Goal: Information Seeking & Learning: Learn about a topic

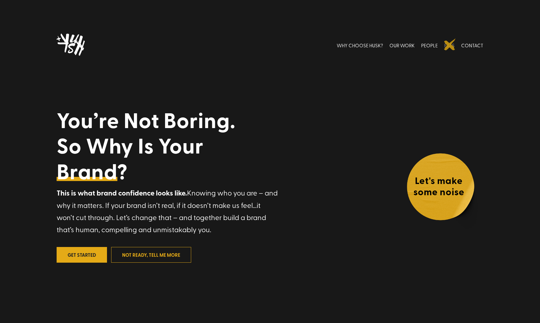
click at [450, 44] on link "EATS" at bounding box center [449, 45] width 10 height 26
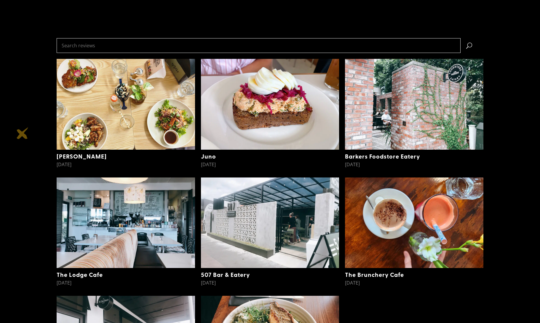
scroll to position [161, 0]
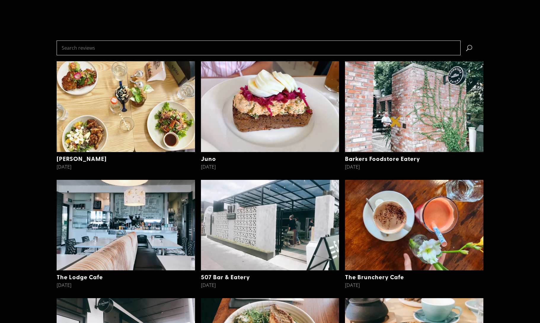
click at [396, 121] on img at bounding box center [414, 106] width 138 height 91
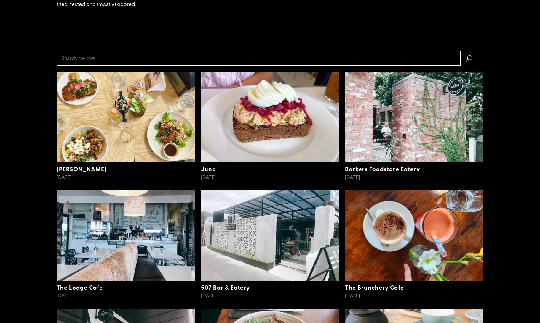
scroll to position [149, 0]
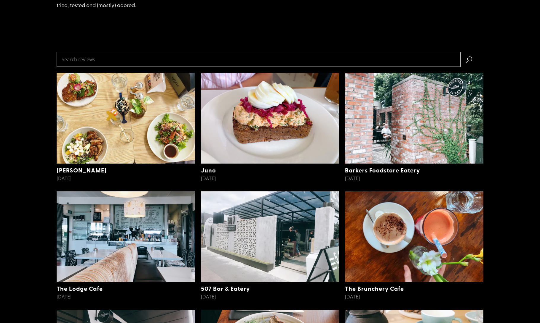
click at [112, 115] on img at bounding box center [126, 118] width 138 height 91
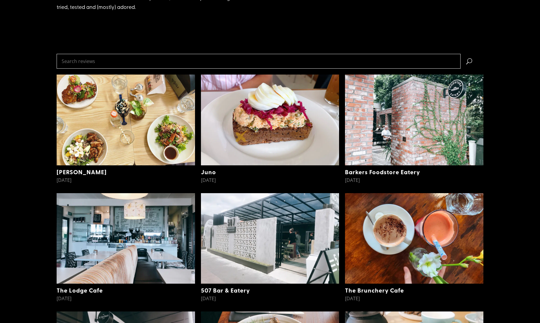
click at [241, 136] on img at bounding box center [270, 120] width 138 height 91
click at [227, 135] on img at bounding box center [270, 120] width 138 height 91
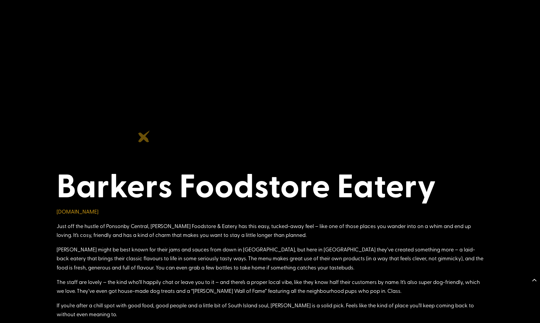
scroll to position [775, 0]
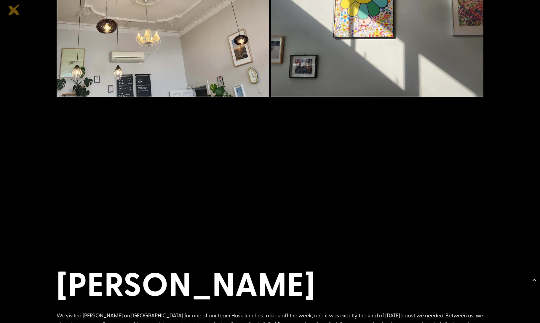
scroll to position [521, 0]
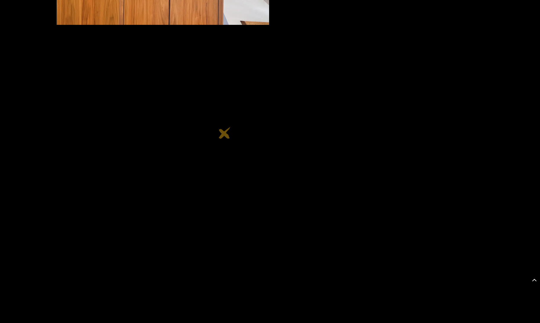
scroll to position [594, 0]
